Goal: Find specific page/section: Find specific page/section

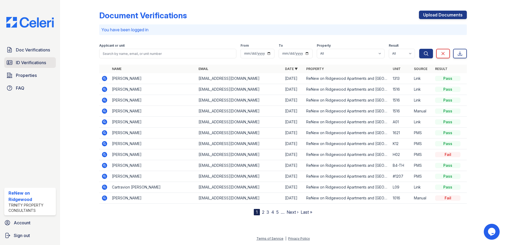
click at [28, 61] on span "ID Verifications" at bounding box center [31, 62] width 30 height 6
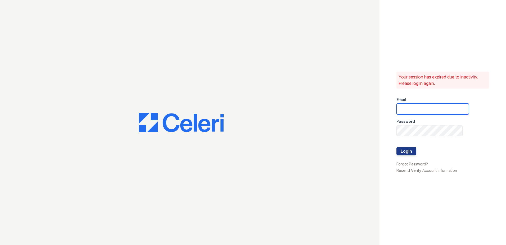
type input "[EMAIL_ADDRESS][DOMAIN_NAME]"
click at [406, 152] on button "Login" at bounding box center [406, 151] width 20 height 8
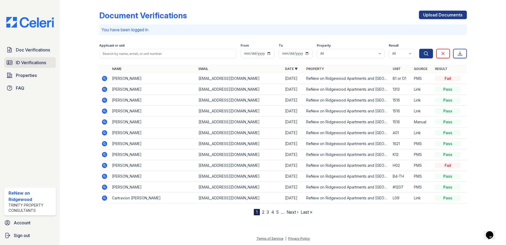
click at [25, 61] on span "ID Verifications" at bounding box center [31, 62] width 30 height 6
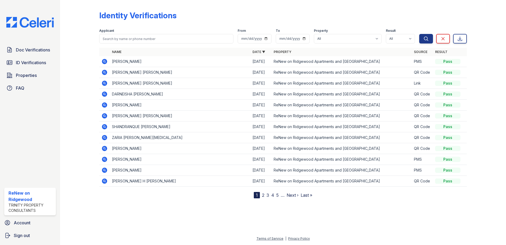
click at [264, 194] on link "2" at bounding box center [263, 194] width 2 height 5
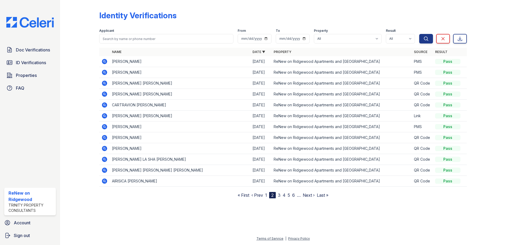
click at [280, 195] on link "3" at bounding box center [279, 194] width 3 height 5
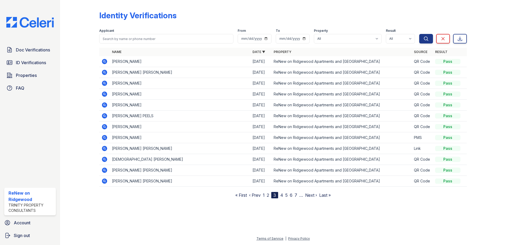
click at [282, 195] on link "4" at bounding box center [281, 194] width 3 height 5
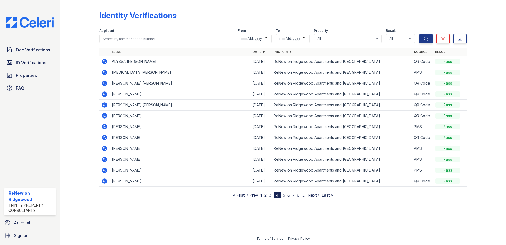
click at [284, 195] on link "5" at bounding box center [284, 194] width 2 height 5
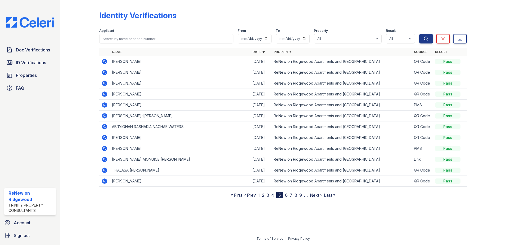
click at [287, 195] on link "6" at bounding box center [286, 194] width 3 height 5
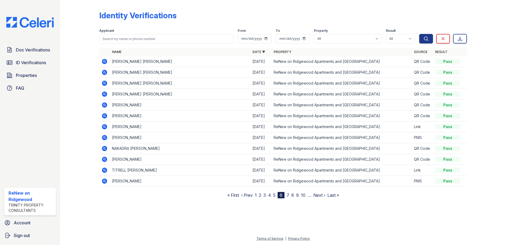
click at [288, 195] on link "7" at bounding box center [288, 194] width 3 height 5
